Goal: Use online tool/utility: Utilize a website feature to perform a specific function

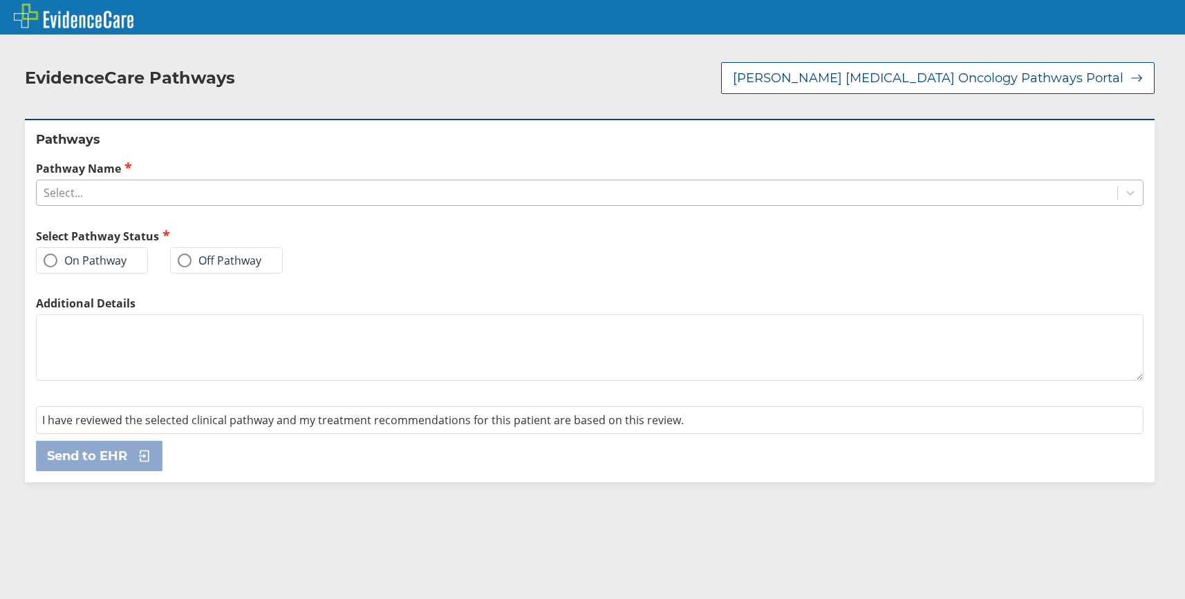
click at [191, 198] on div "Select..." at bounding box center [577, 193] width 1080 height 24
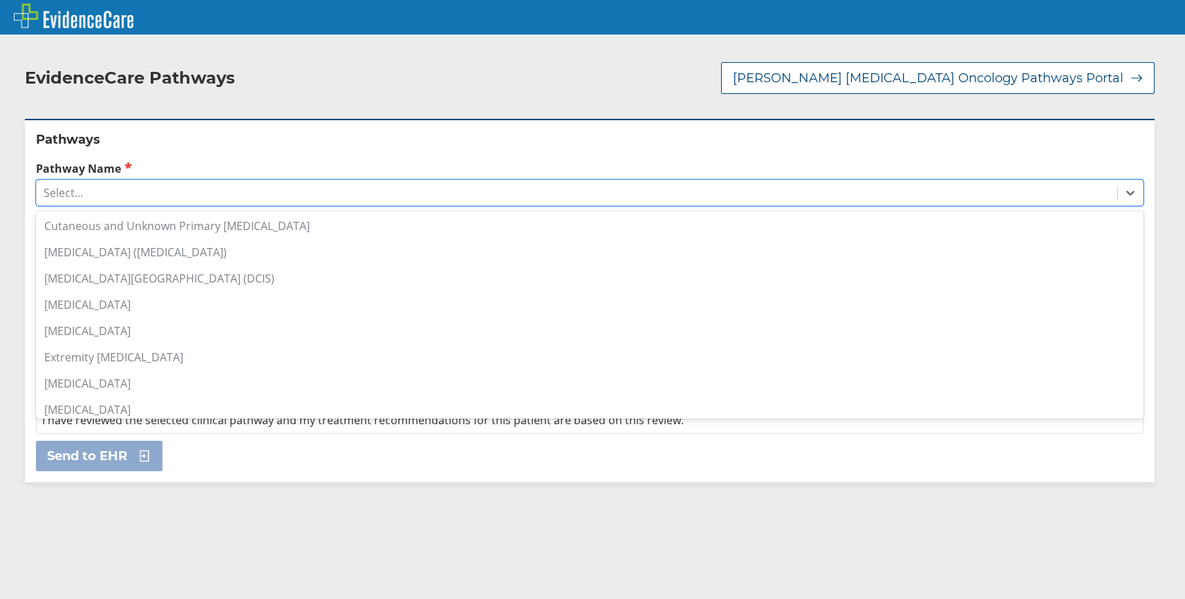
scroll to position [277, 0]
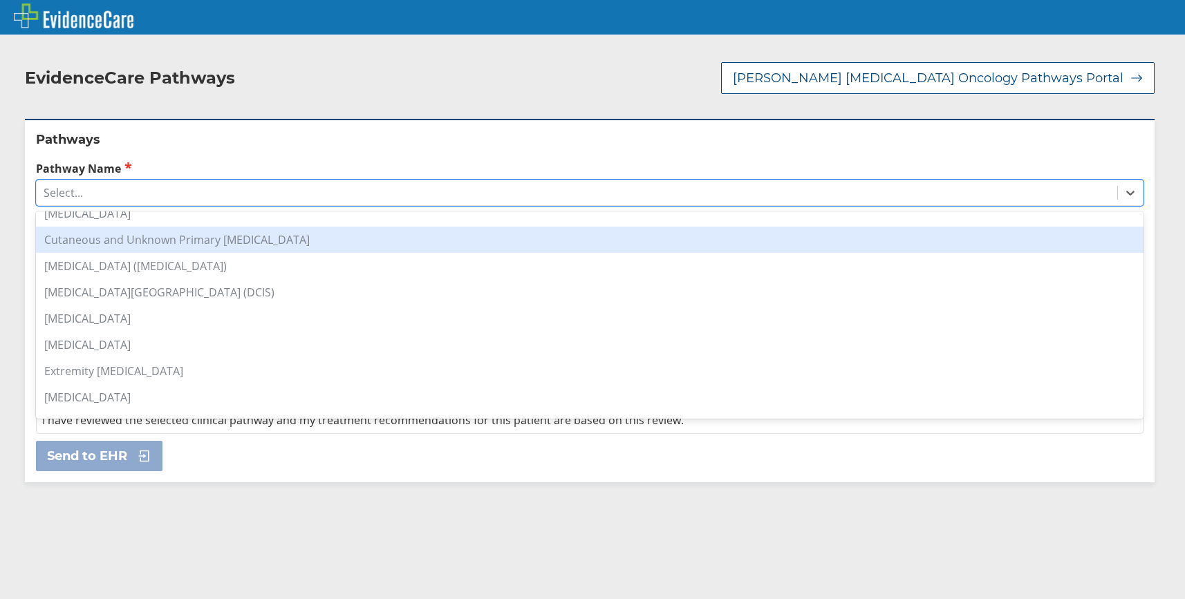
click at [163, 267] on div "[MEDICAL_DATA] ([MEDICAL_DATA])" at bounding box center [589, 266] width 1107 height 26
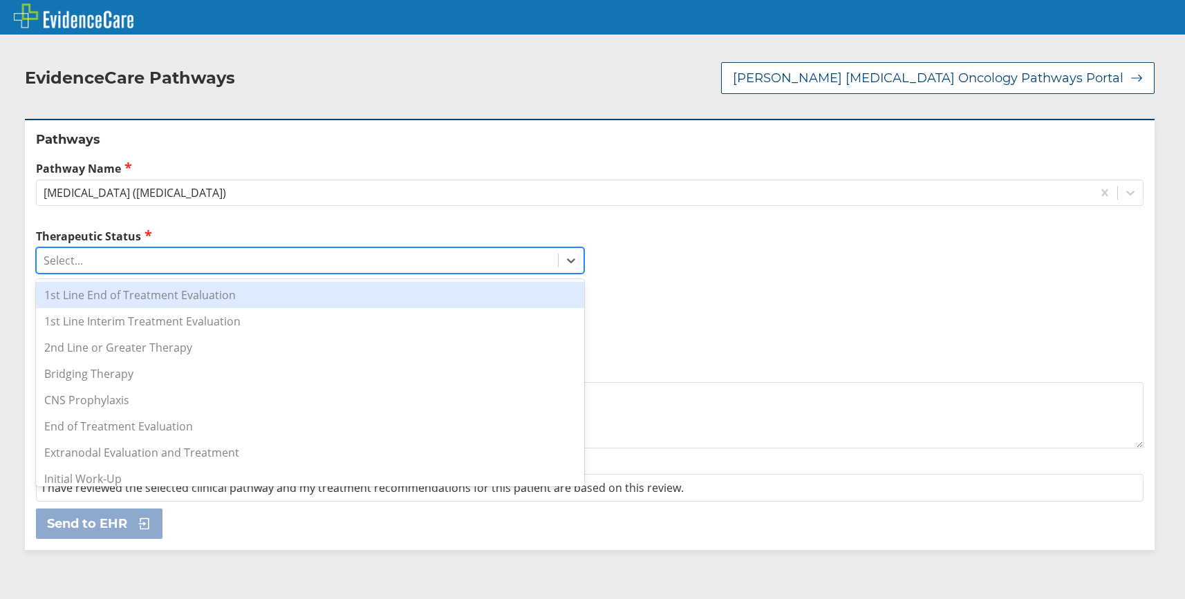
click at [76, 258] on div "Select..." at bounding box center [63, 260] width 39 height 15
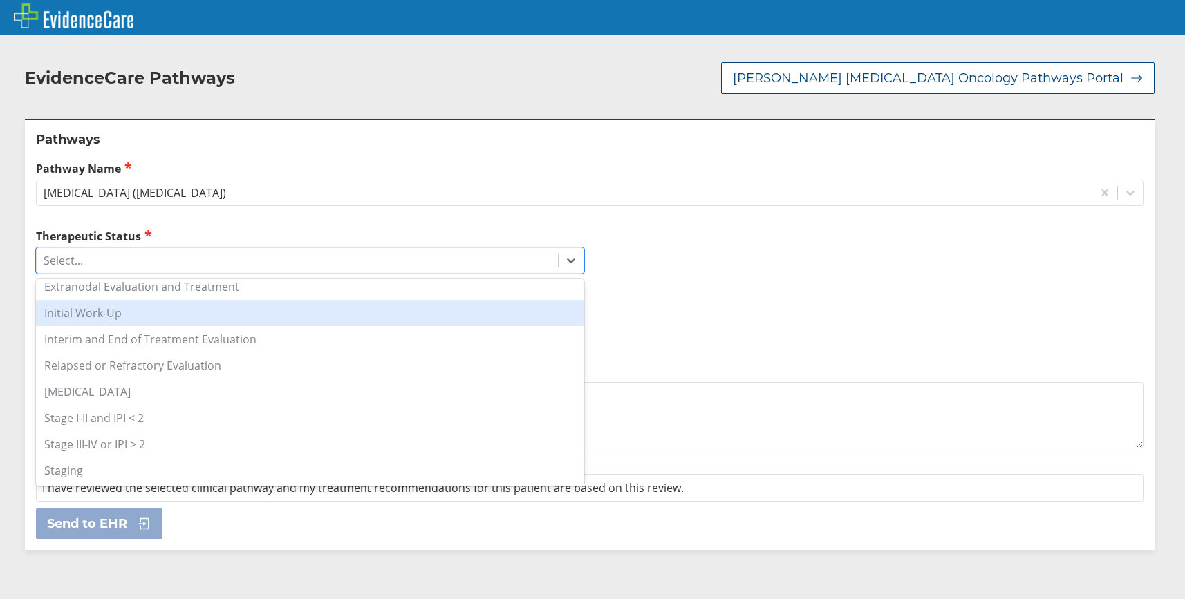
scroll to position [218, 0]
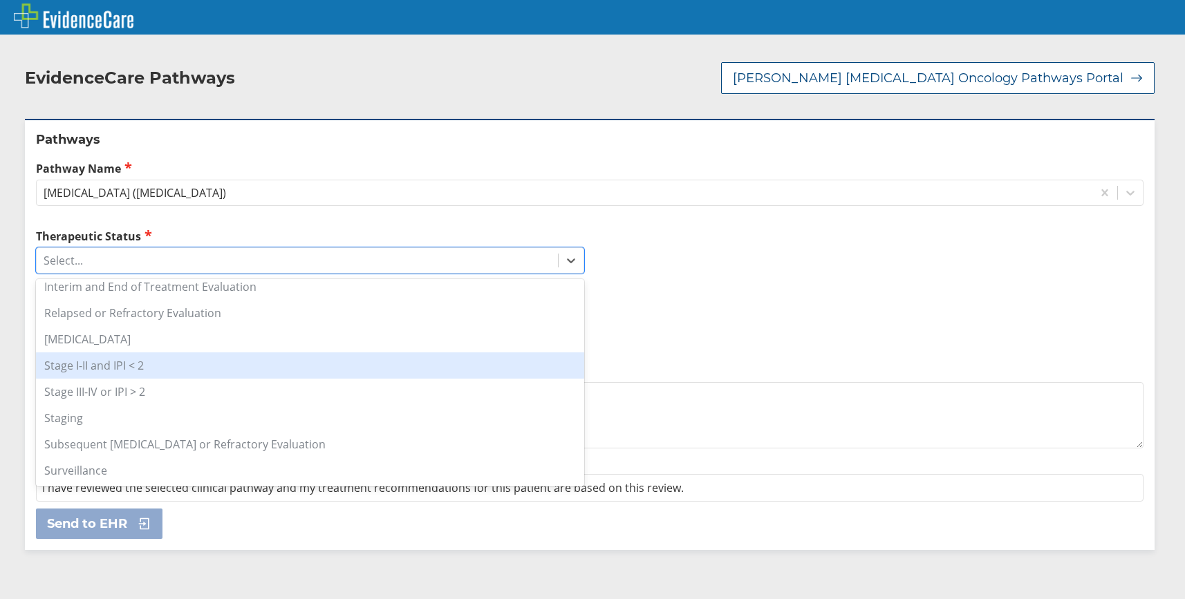
click at [109, 368] on div "Stage I-II and IPI < 2" at bounding box center [310, 366] width 548 height 26
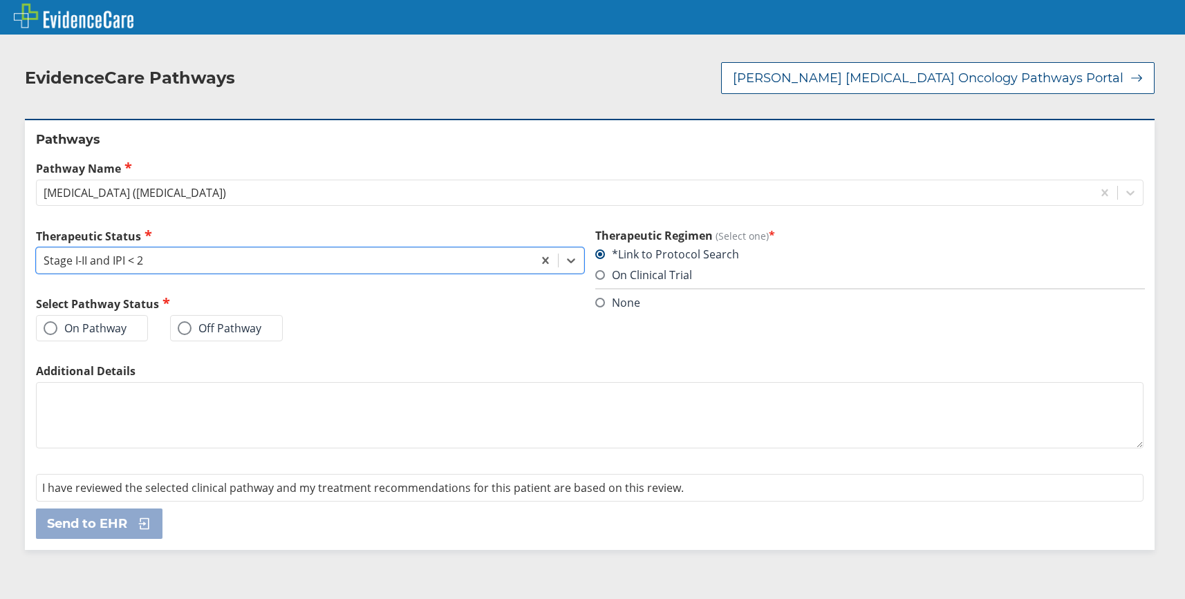
click at [81, 321] on label "On Pathway" at bounding box center [85, 328] width 83 height 14
click at [0, 0] on input "On Pathway" at bounding box center [0, 0] width 0 height 0
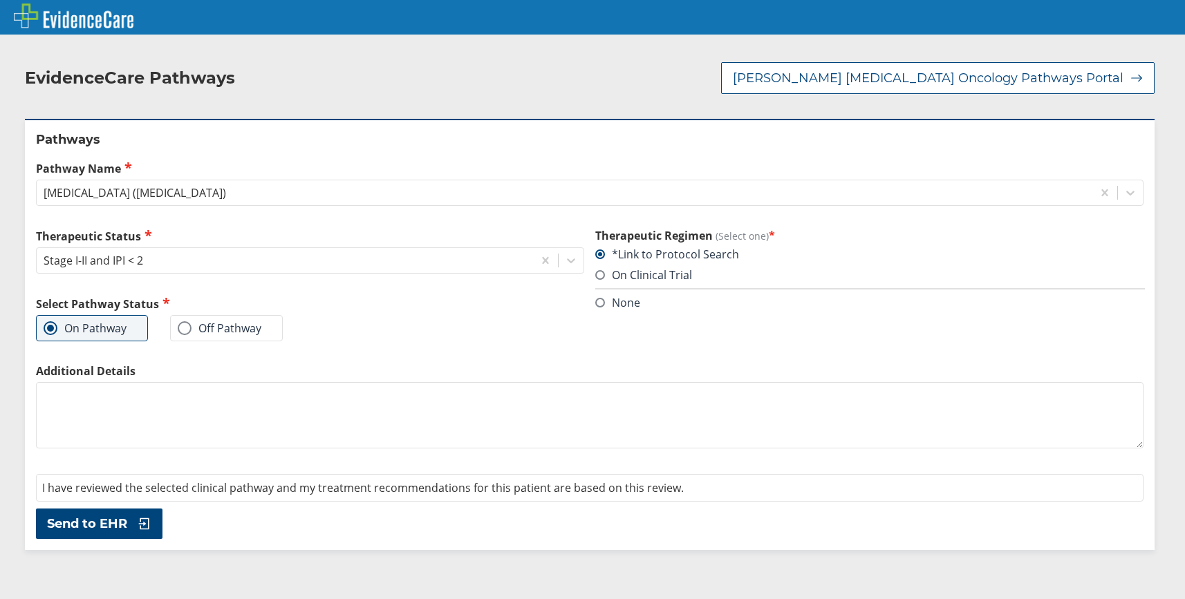
click at [125, 519] on span "Send to EHR" at bounding box center [87, 524] width 80 height 17
